Goal: Navigation & Orientation: Find specific page/section

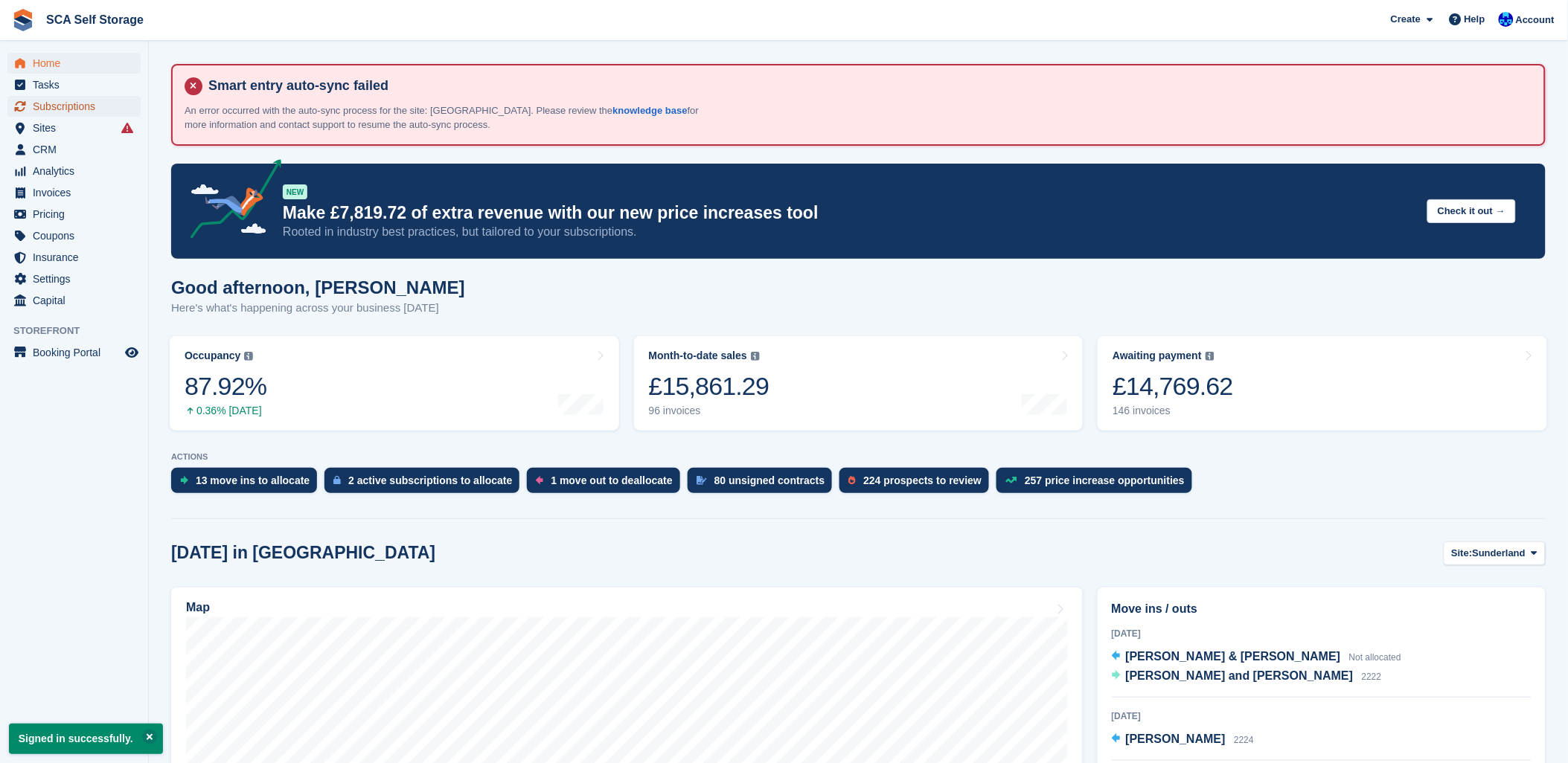
click at [69, 107] on span "Subscriptions" at bounding box center [77, 106] width 89 height 20
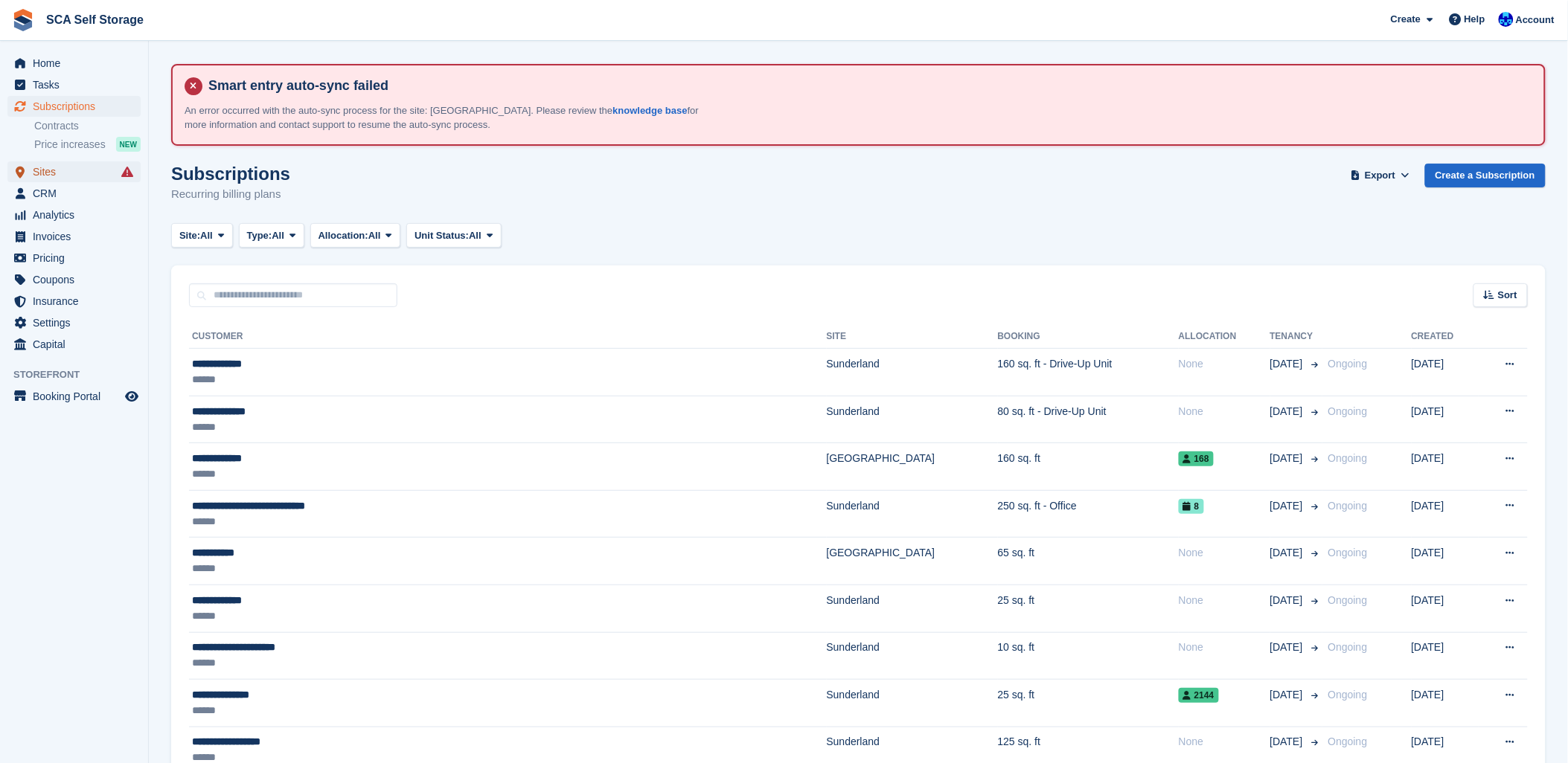
click at [28, 171] on span "menu" at bounding box center [21, 172] width 18 height 18
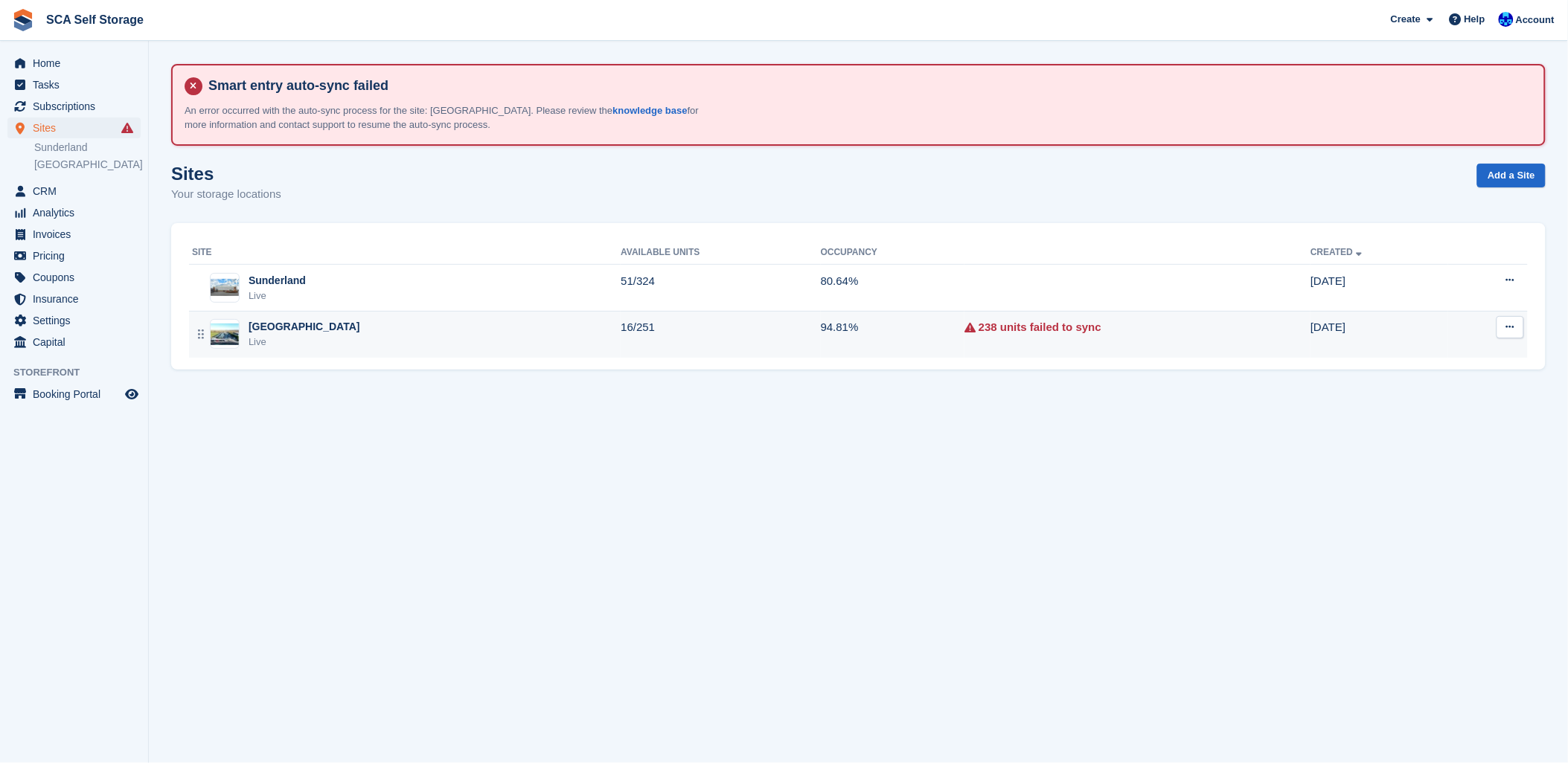
click at [368, 329] on div "Sheffield Live" at bounding box center [406, 334] width 429 height 30
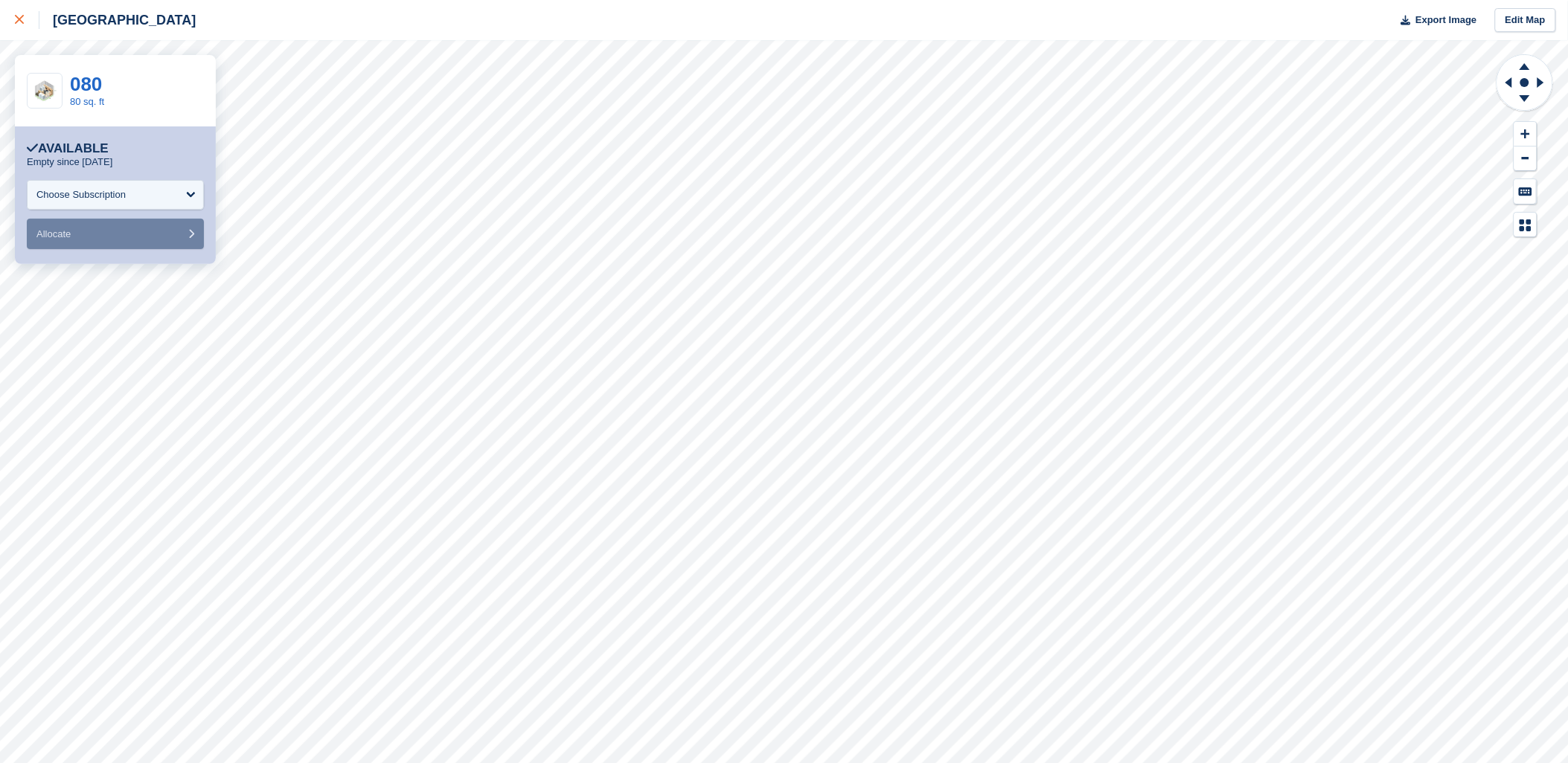
click at [10, 24] on link at bounding box center [20, 20] width 39 height 40
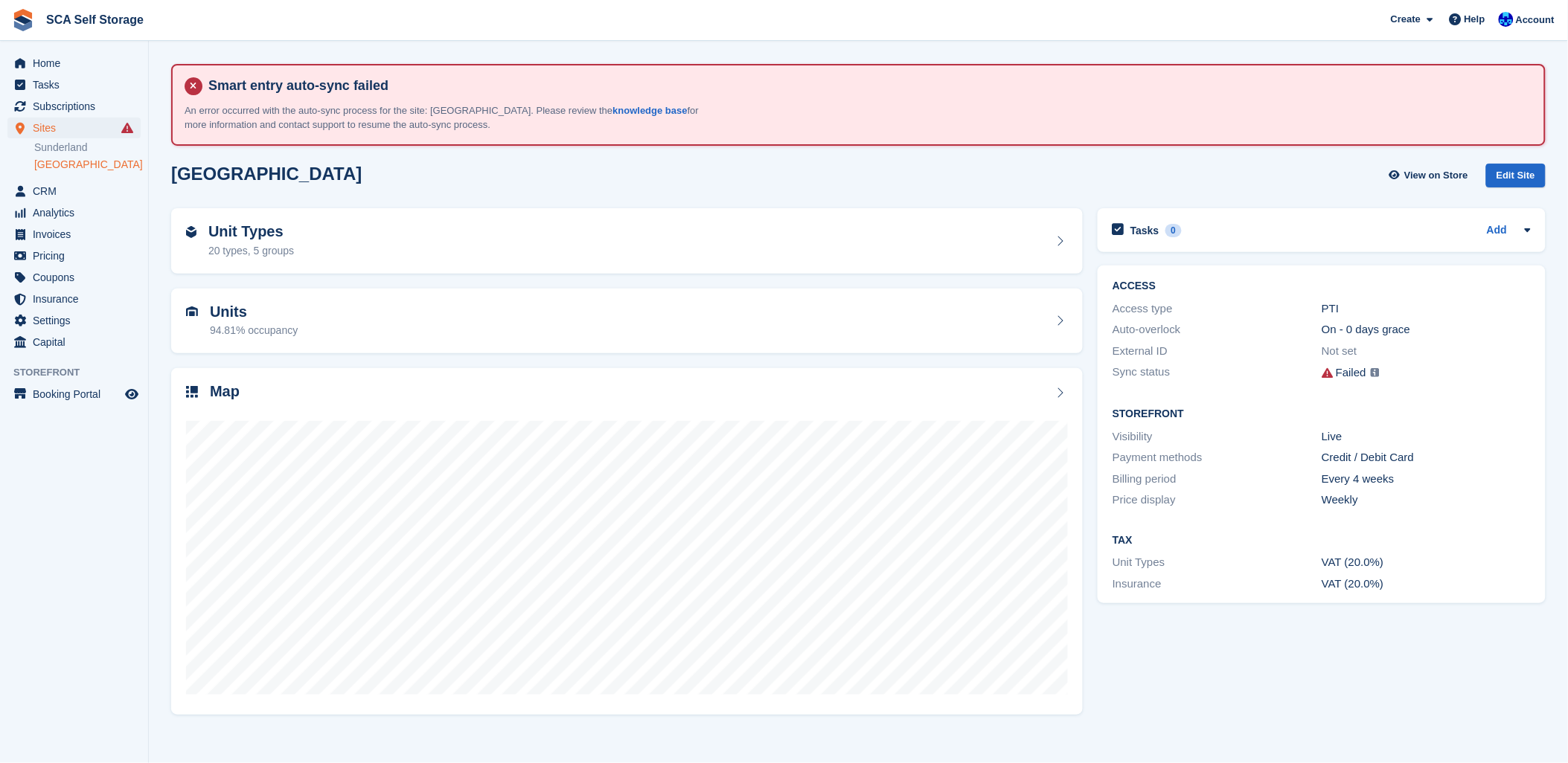
click at [373, 172] on div "[GEOGRAPHIC_DATA] View on Store Edit Site" at bounding box center [859, 176] width 1374 height 25
click at [1533, 23] on span "Account" at bounding box center [1534, 20] width 39 height 15
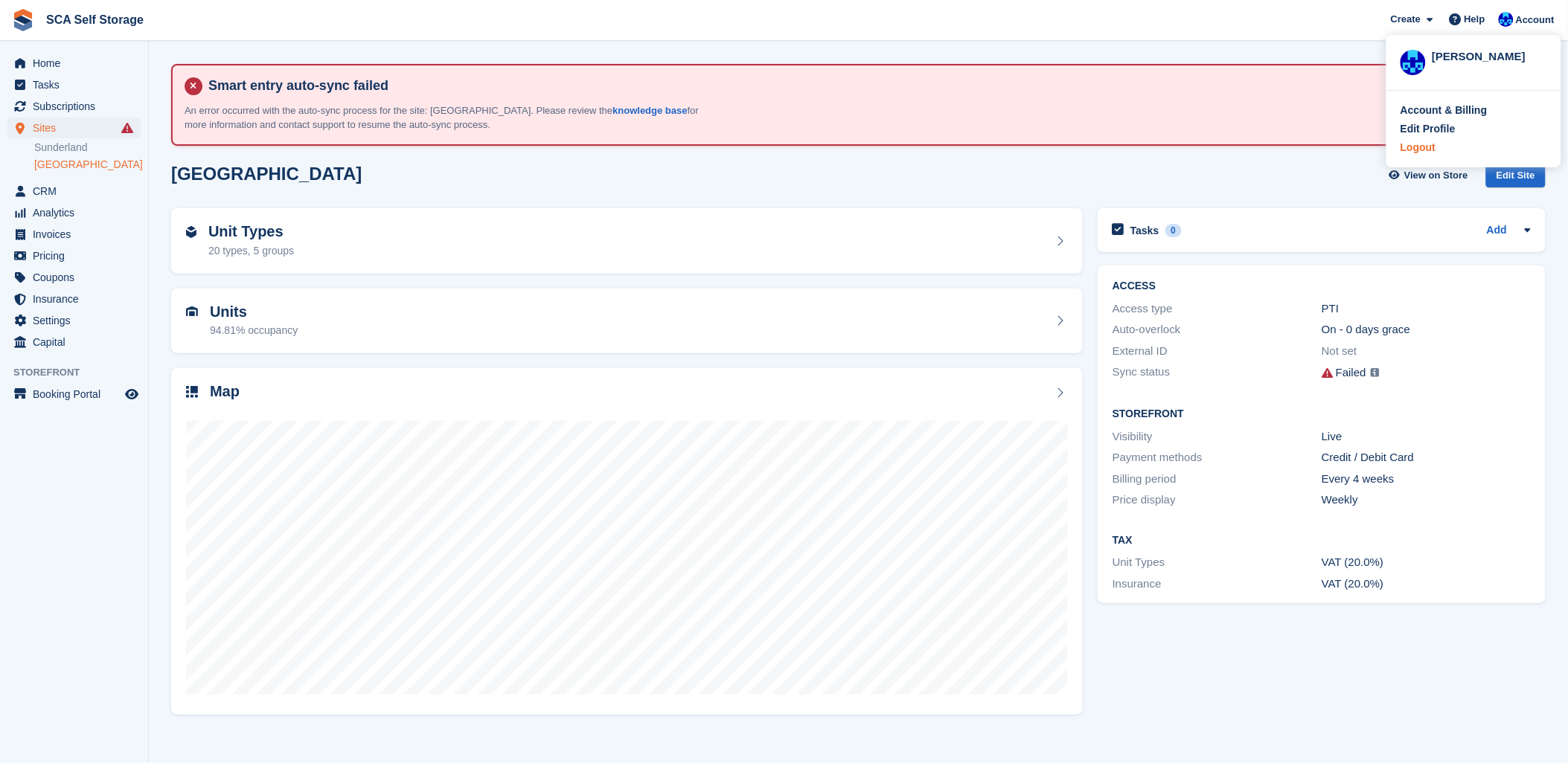
click at [1411, 148] on div "Logout" at bounding box center [1417, 148] width 35 height 16
